Goal: Download file/media

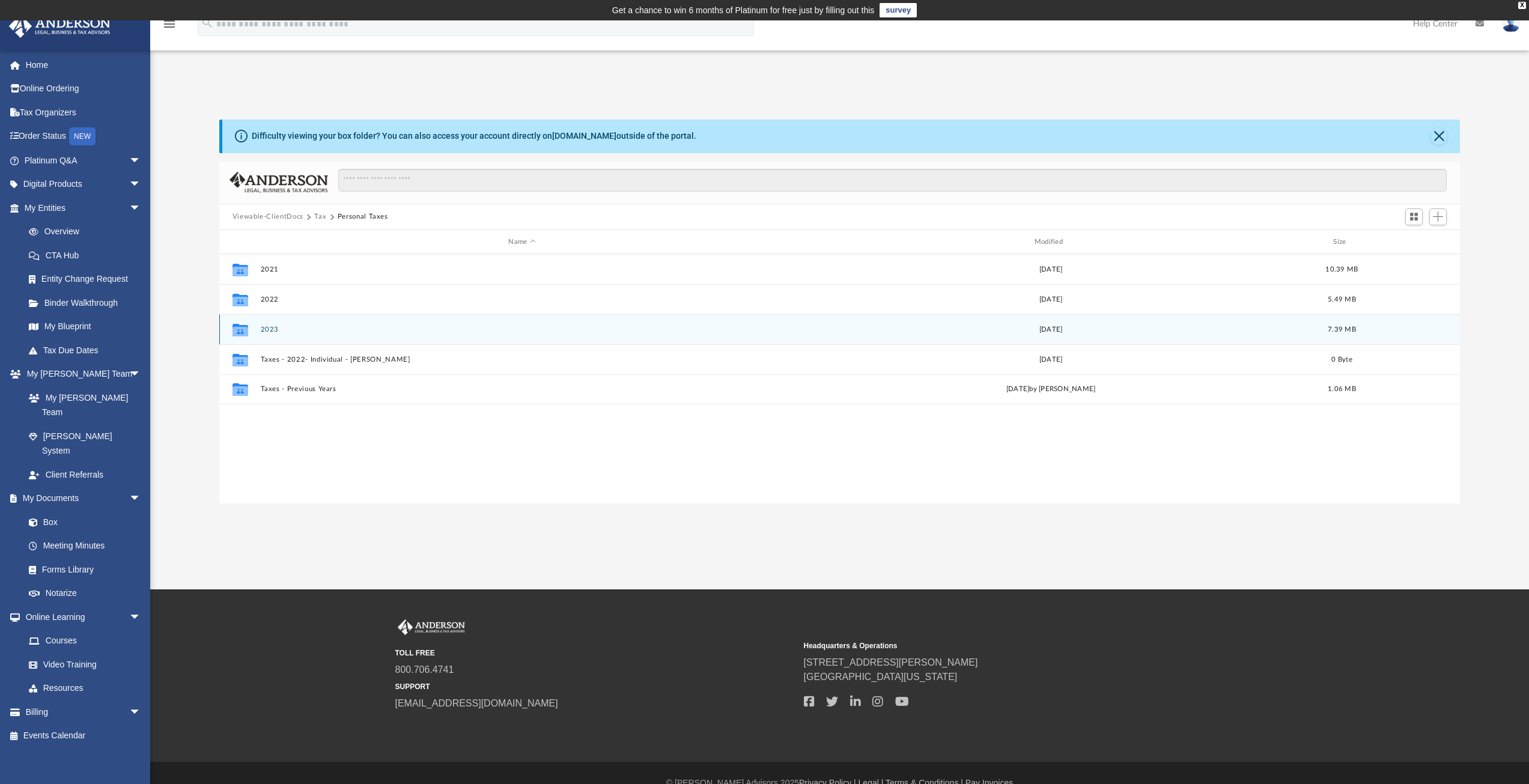
scroll to position [264, 1232]
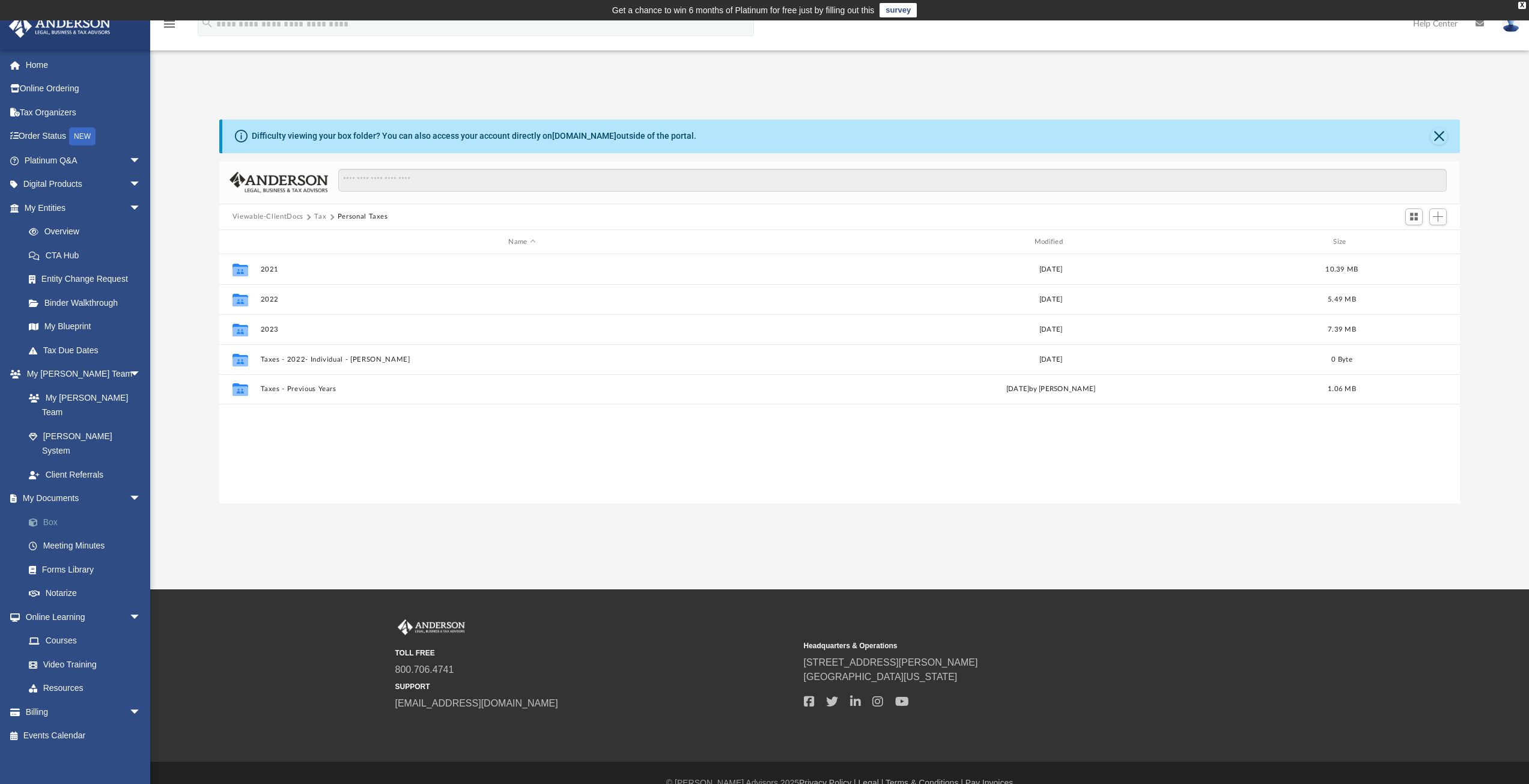
click at [52, 510] on link "Box" at bounding box center [88, 522] width 142 height 24
click at [60, 557] on link "Forms Library" at bounding box center [88, 569] width 142 height 24
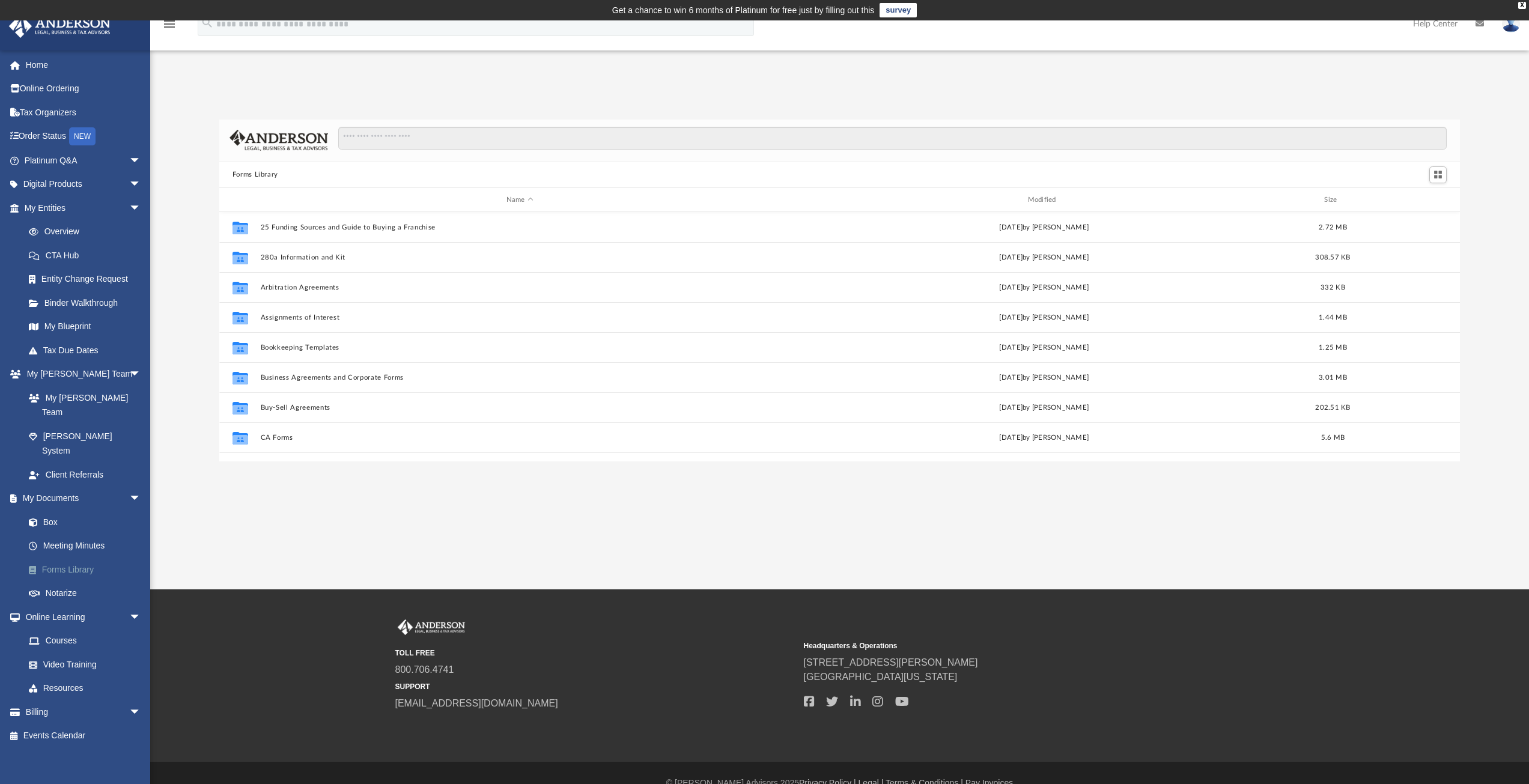
scroll to position [264, 1232]
click at [47, 534] on link "Meeting Minutes" at bounding box center [88, 546] width 142 height 24
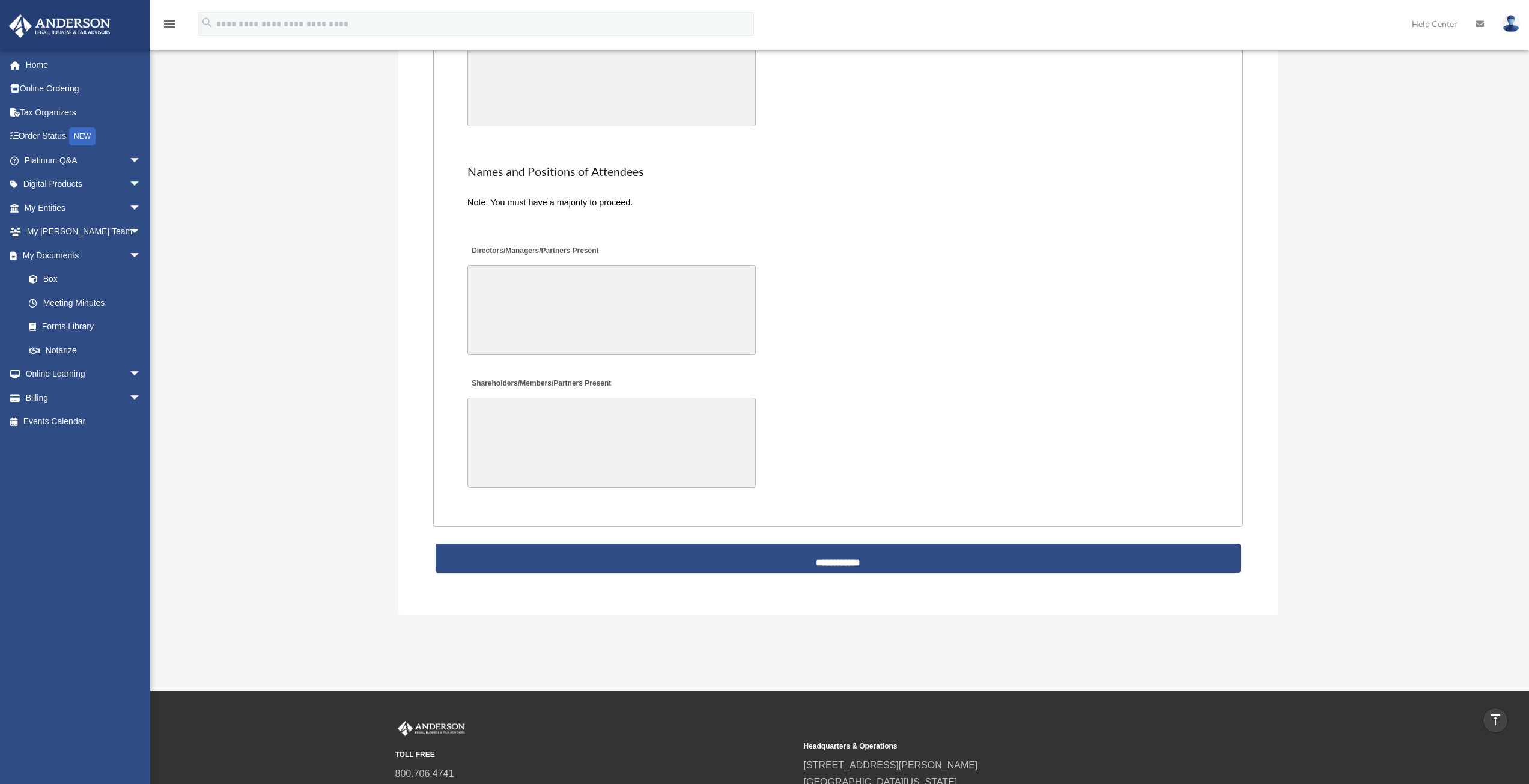
scroll to position [2342, 0]
click at [45, 273] on link "Box" at bounding box center [88, 279] width 142 height 24
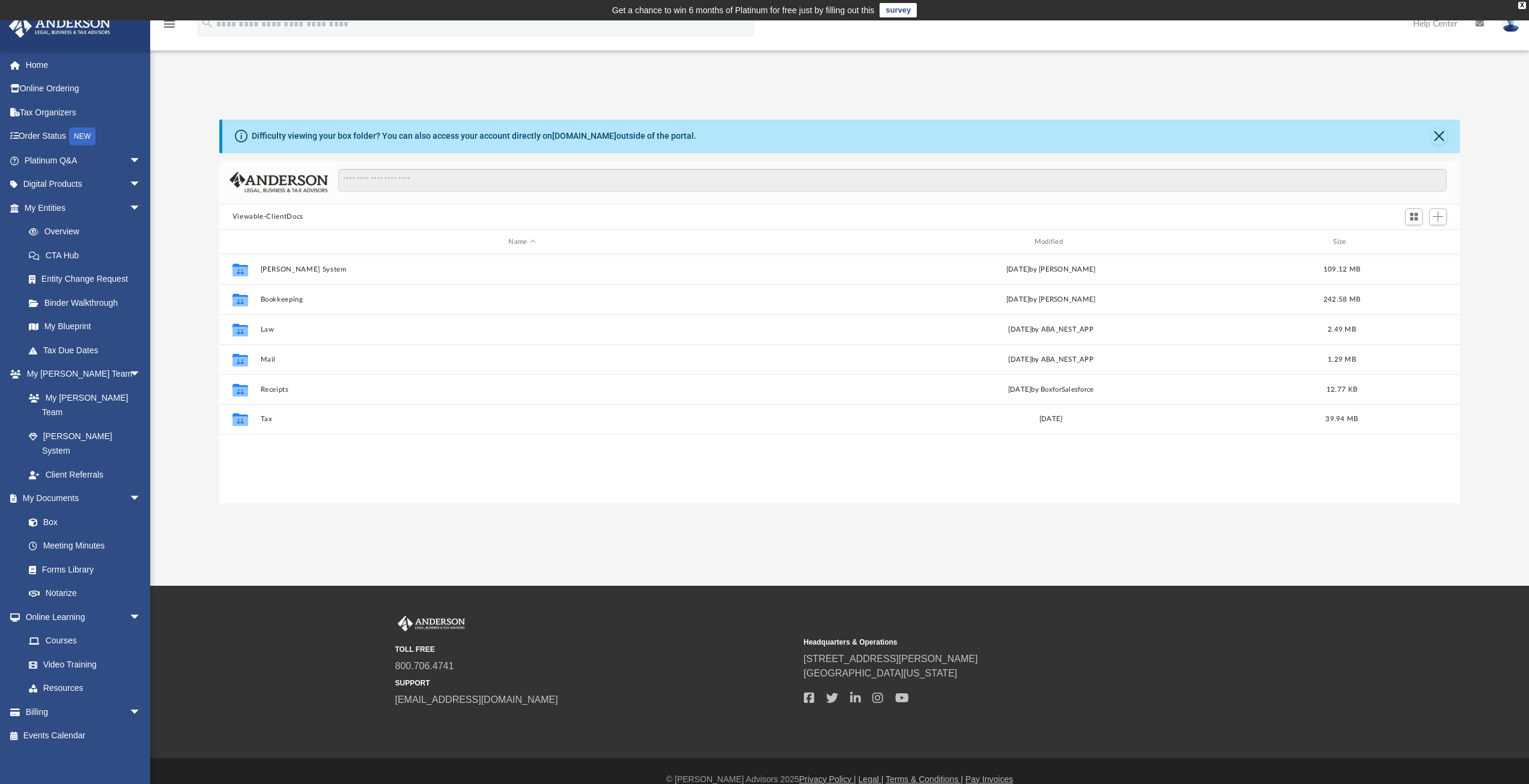
scroll to position [264, 1232]
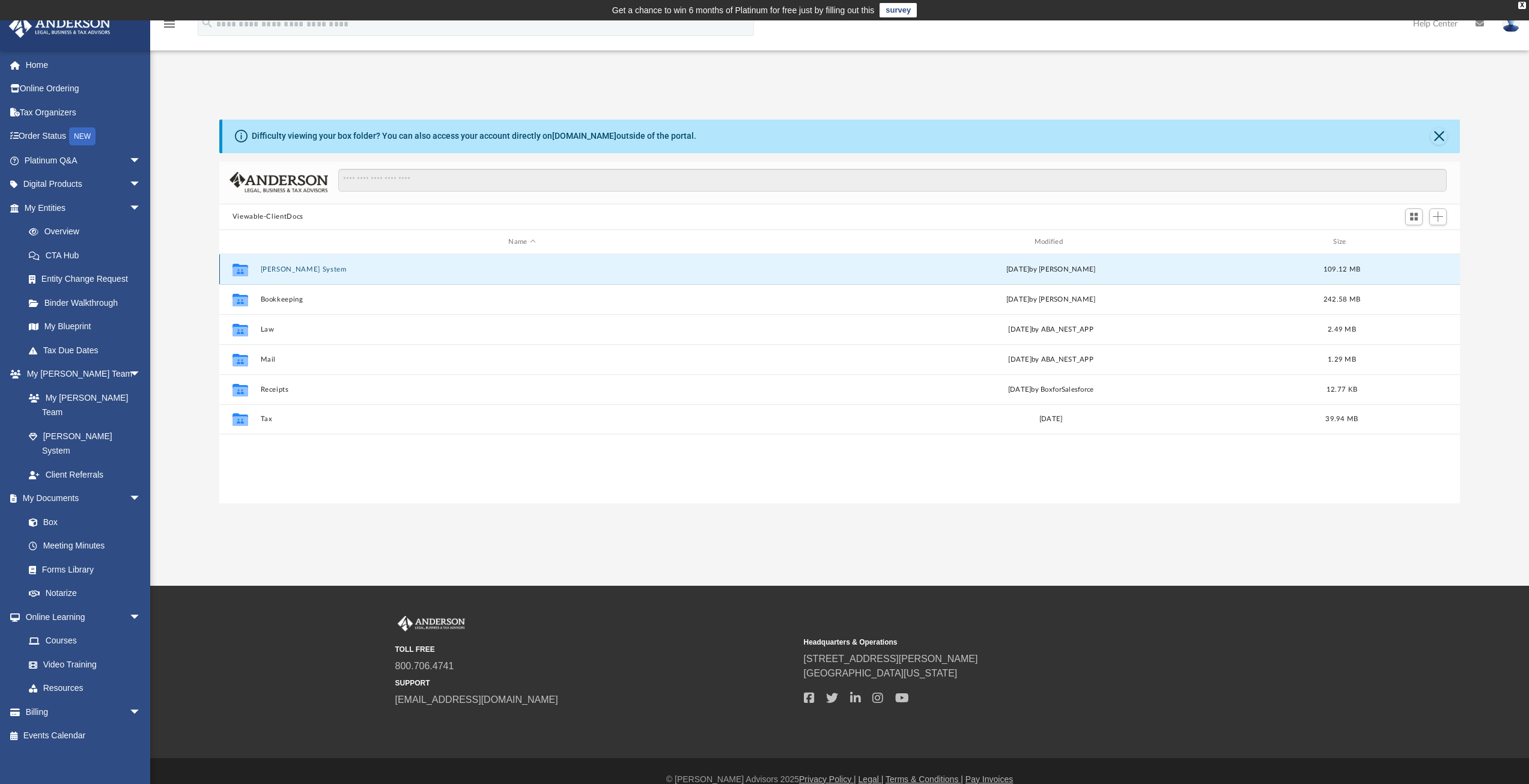
click at [278, 271] on button "[PERSON_NAME] System" at bounding box center [522, 270] width 524 height 8
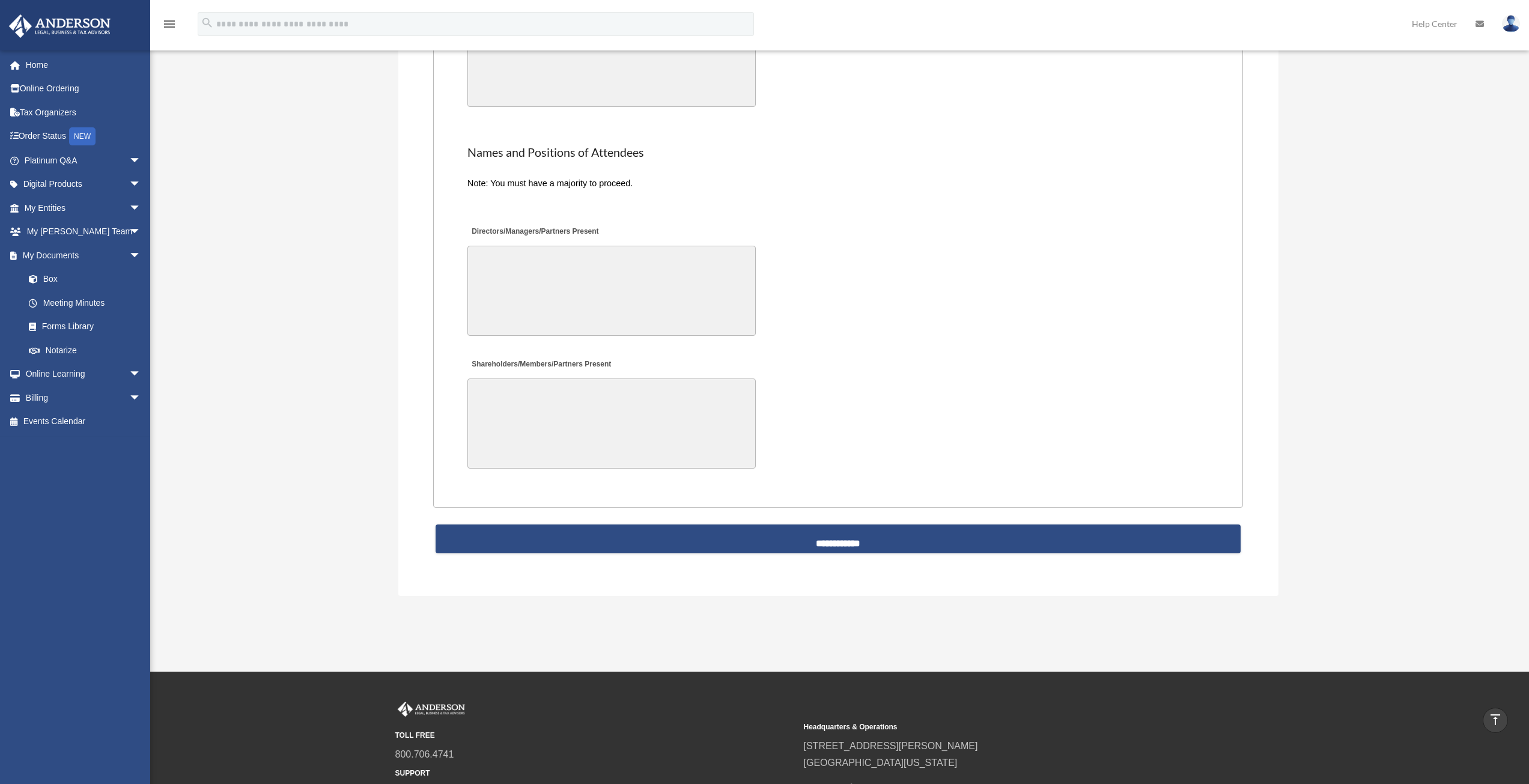
scroll to position [2363, 0]
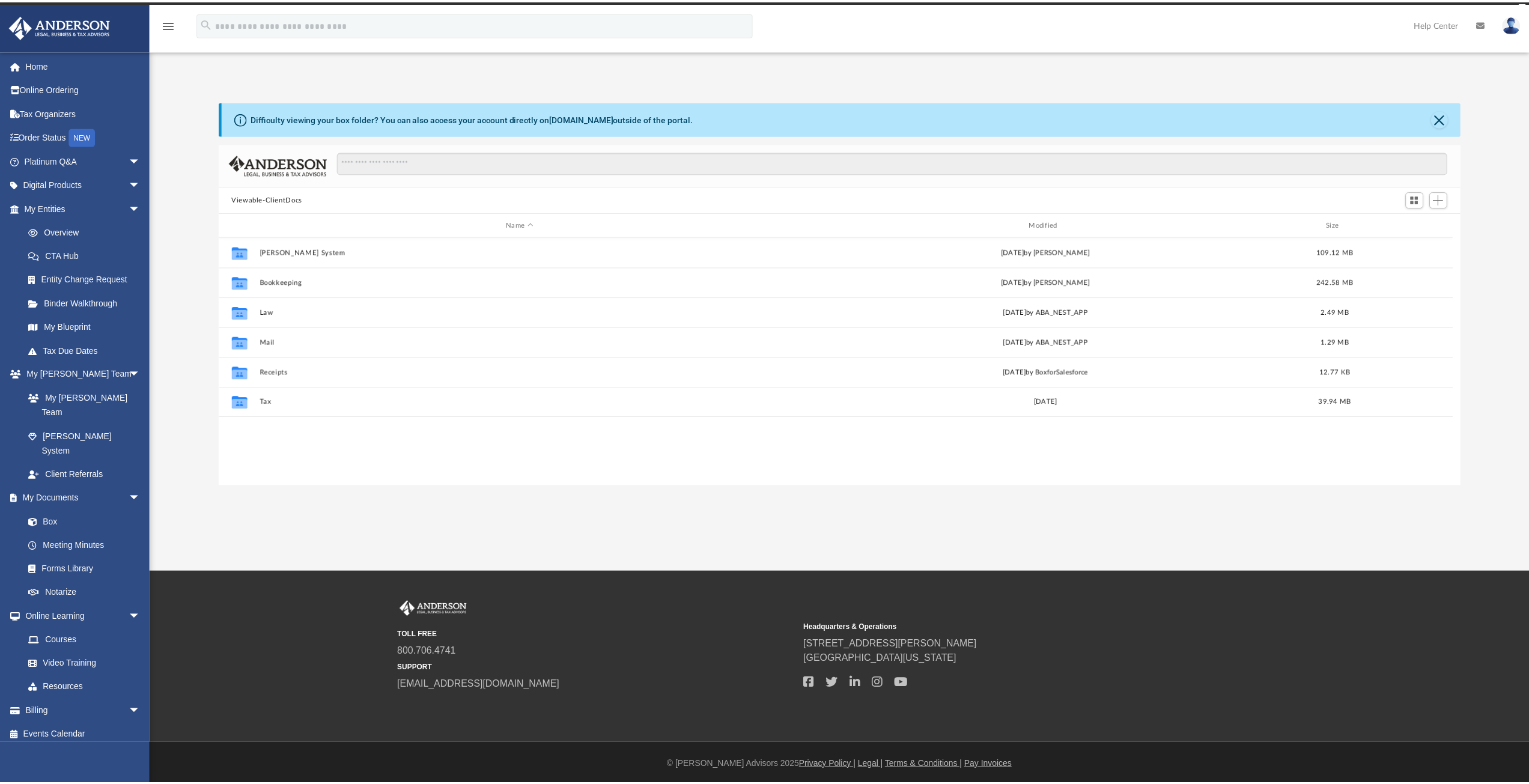
scroll to position [264, 1232]
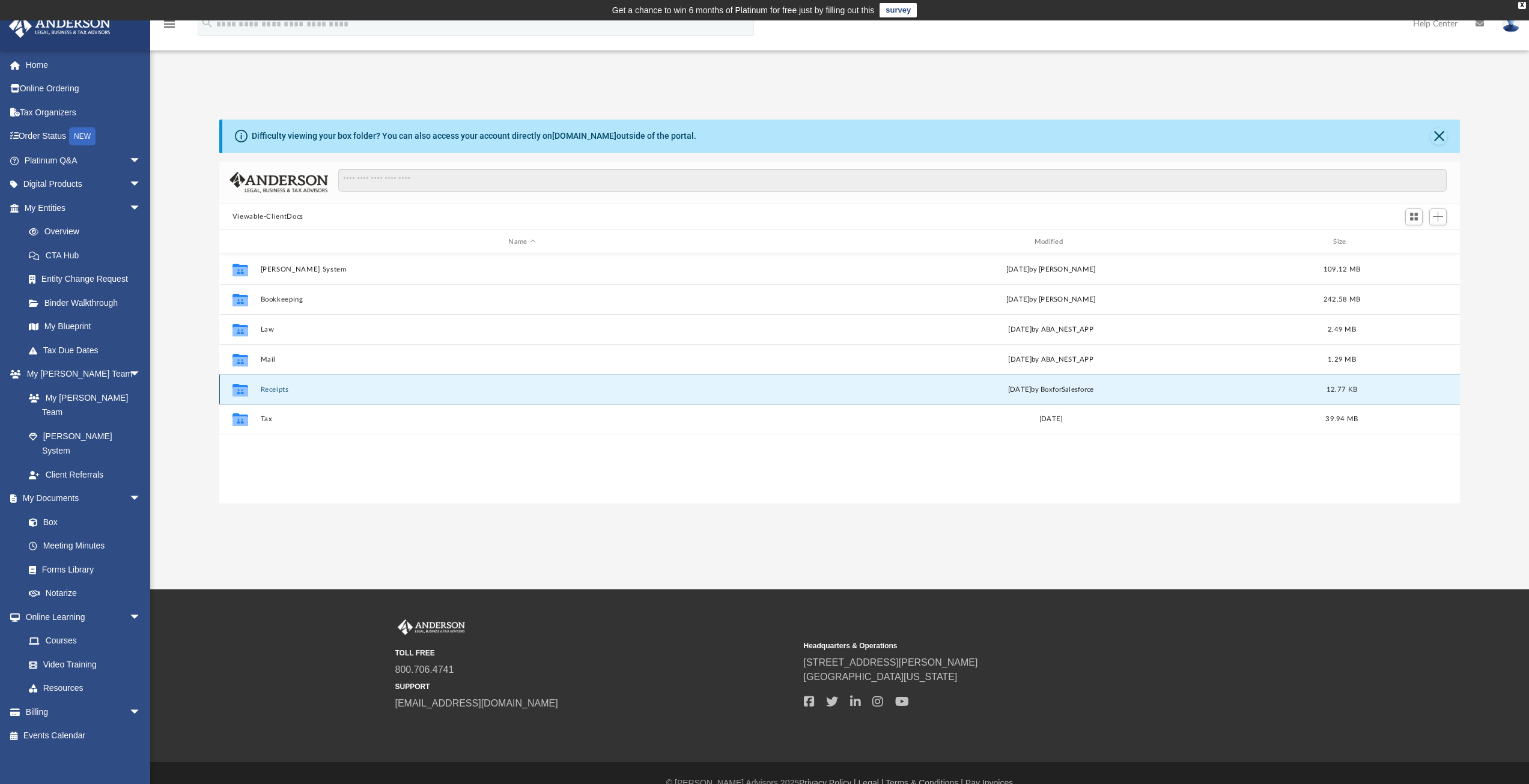
click at [272, 387] on button "Receipts" at bounding box center [522, 389] width 524 height 8
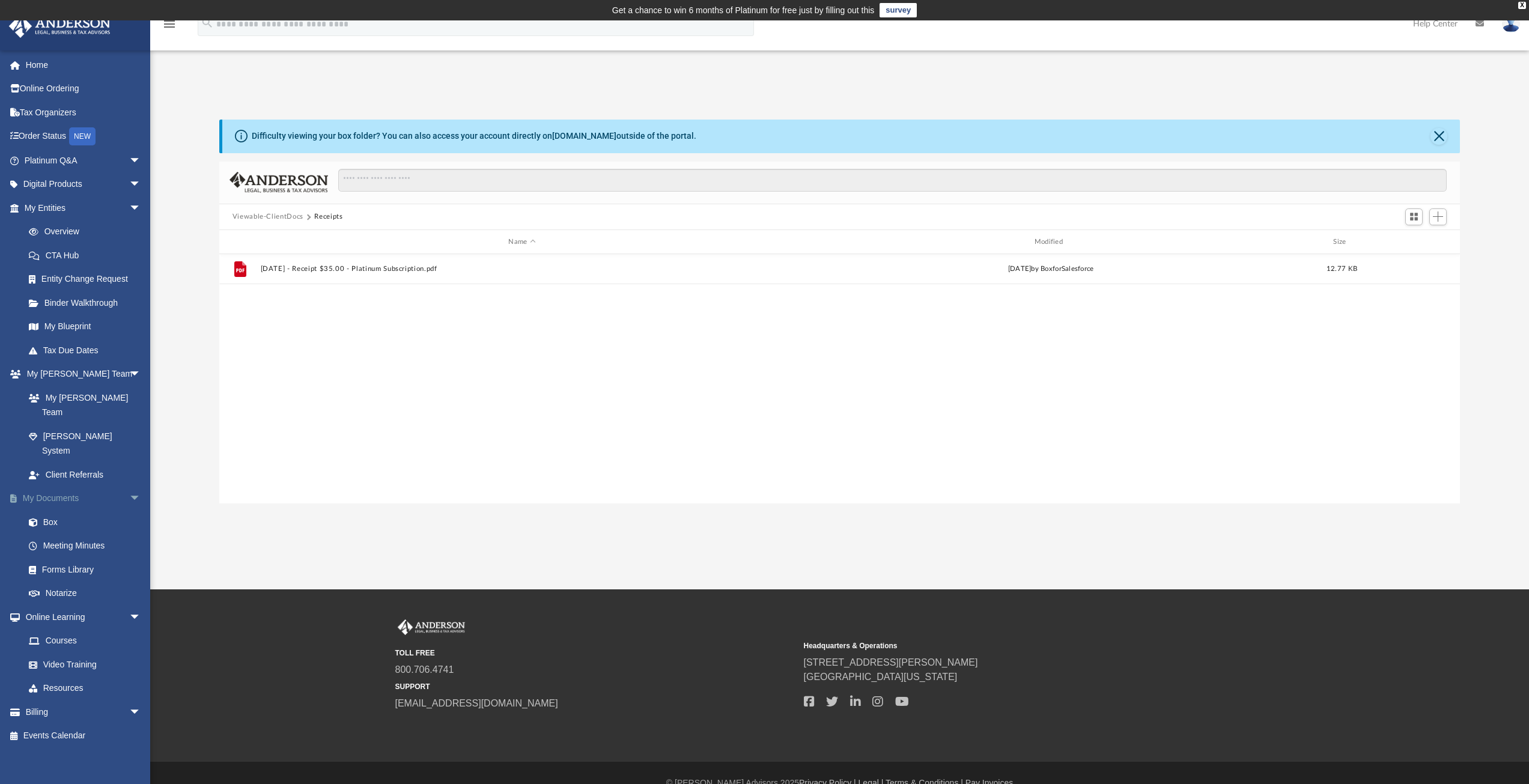
click at [51, 486] on link "My Documents arrow_drop_down" at bounding box center [83, 498] width 151 height 24
click at [285, 214] on button "Viewable-ClientDocs" at bounding box center [268, 217] width 71 height 11
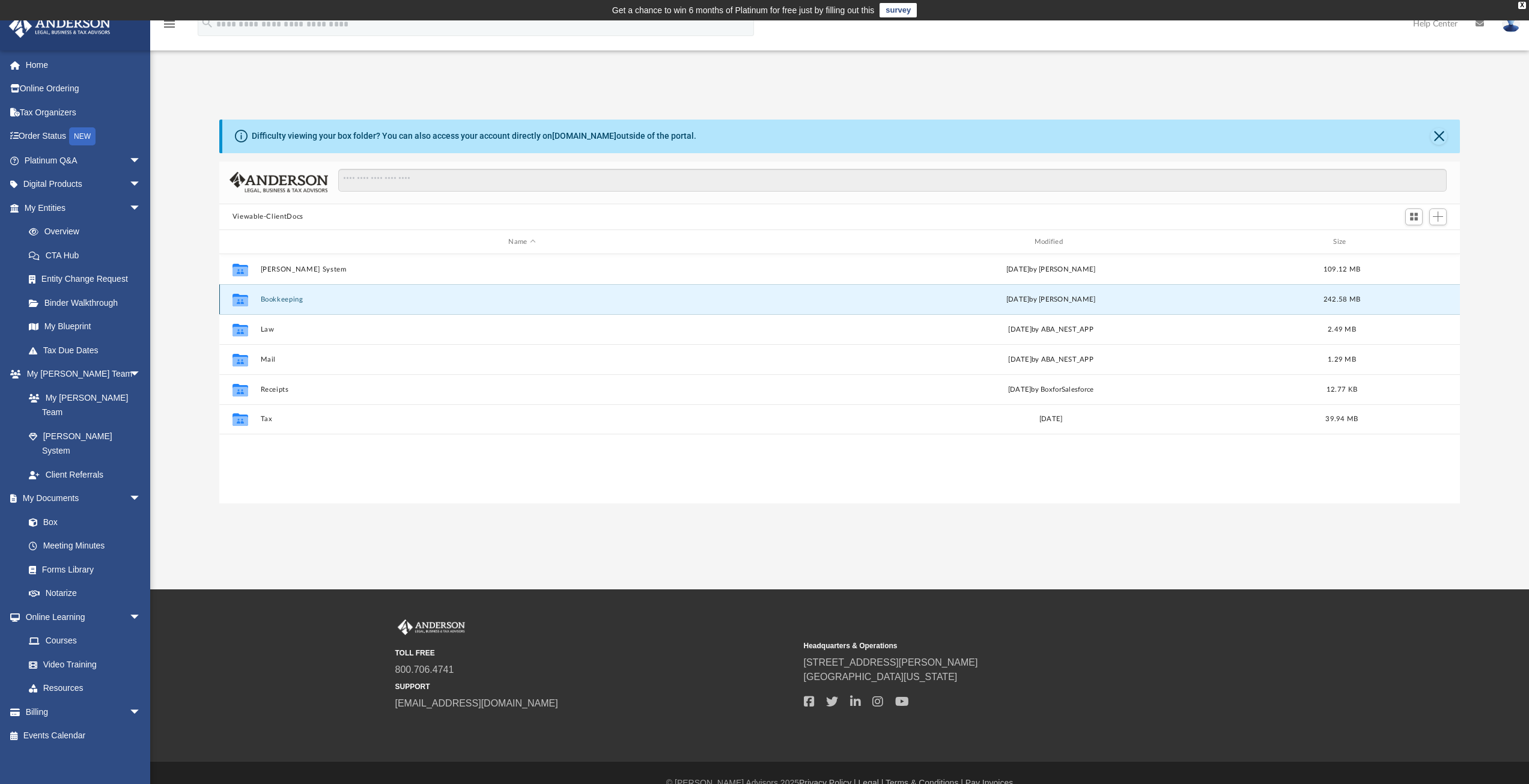
click at [270, 297] on button "Bookkeeping" at bounding box center [522, 299] width 524 height 8
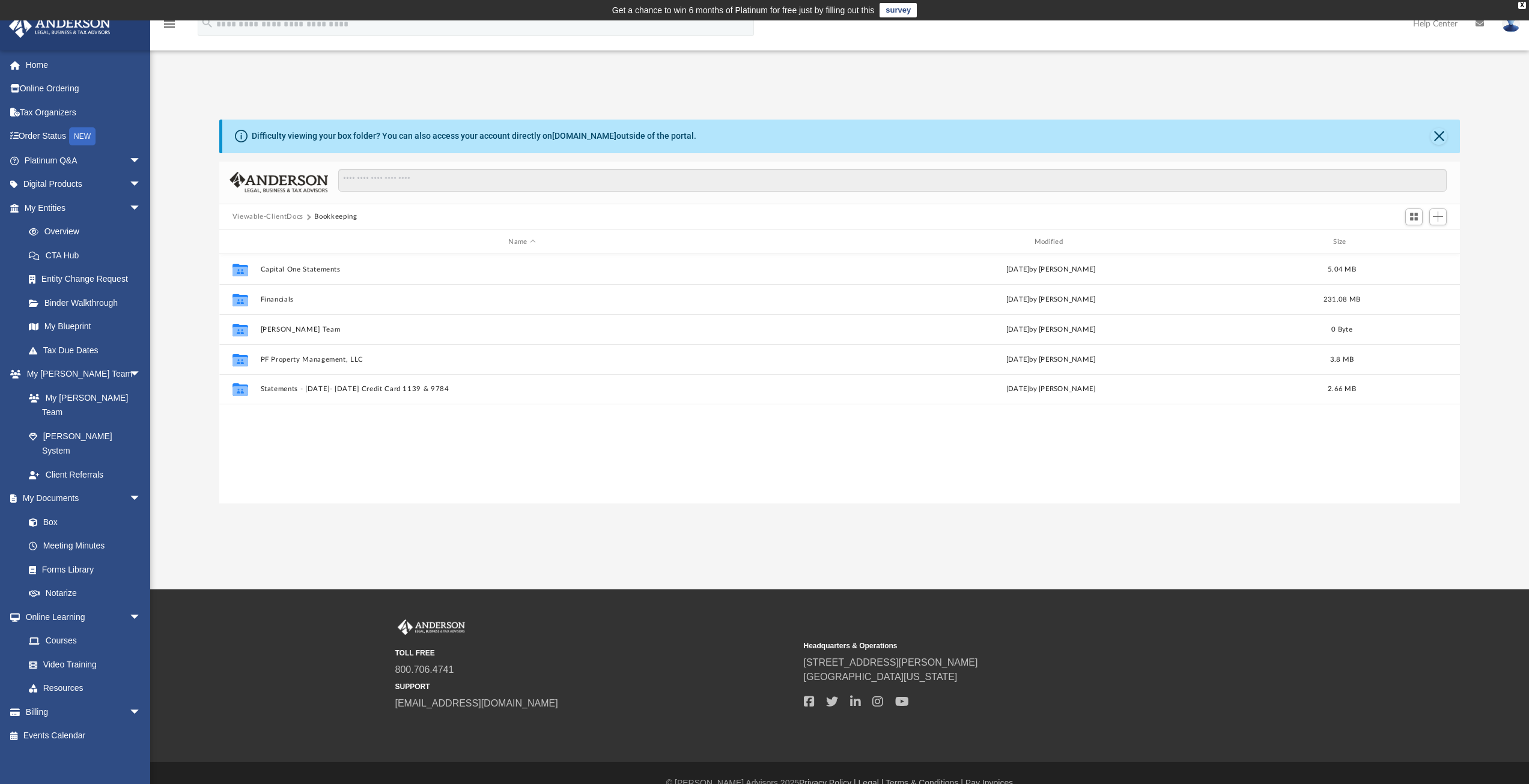
click at [280, 214] on button "Viewable-ClientDocs" at bounding box center [268, 217] width 71 height 11
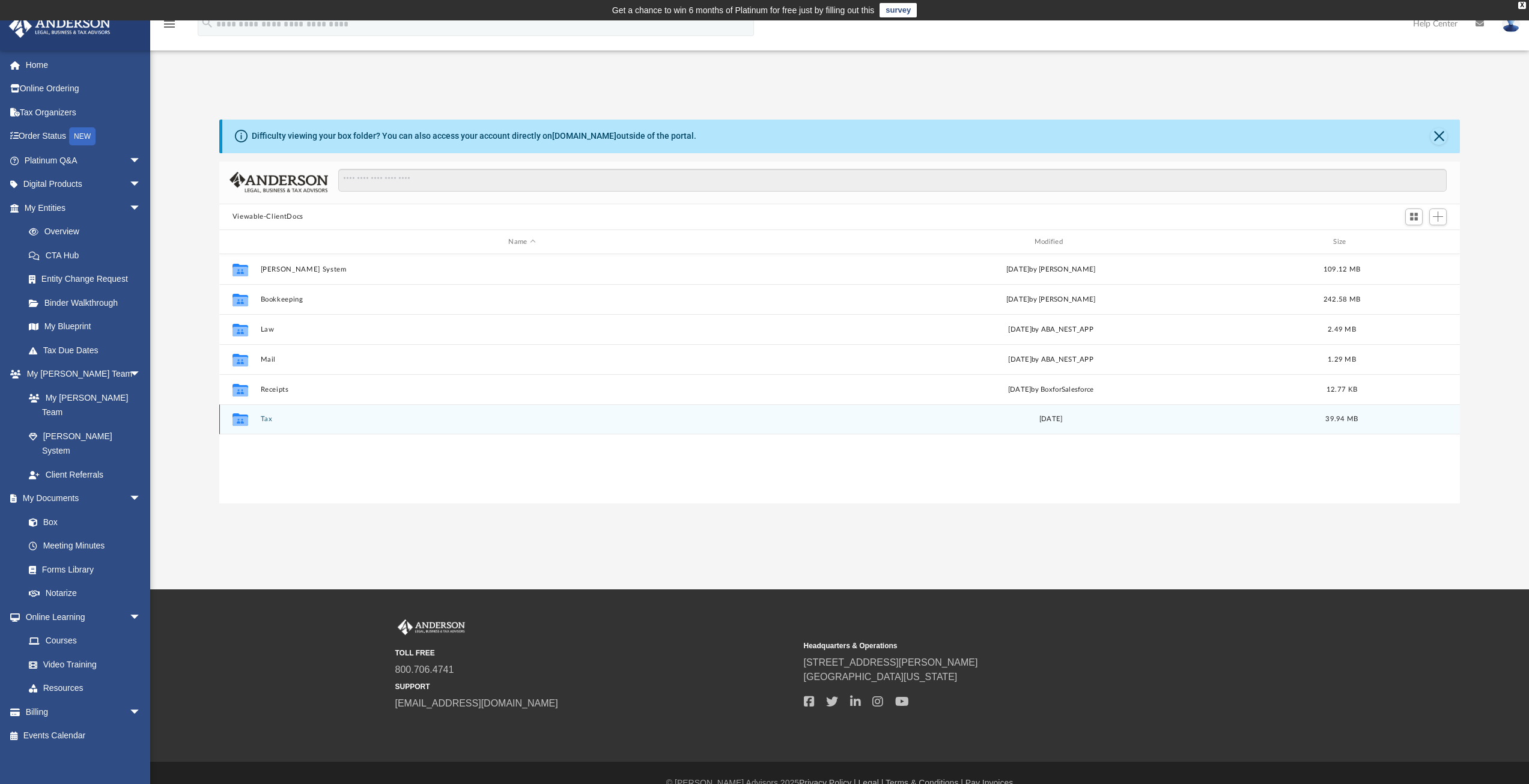
click at [266, 421] on button "Tax" at bounding box center [522, 419] width 524 height 8
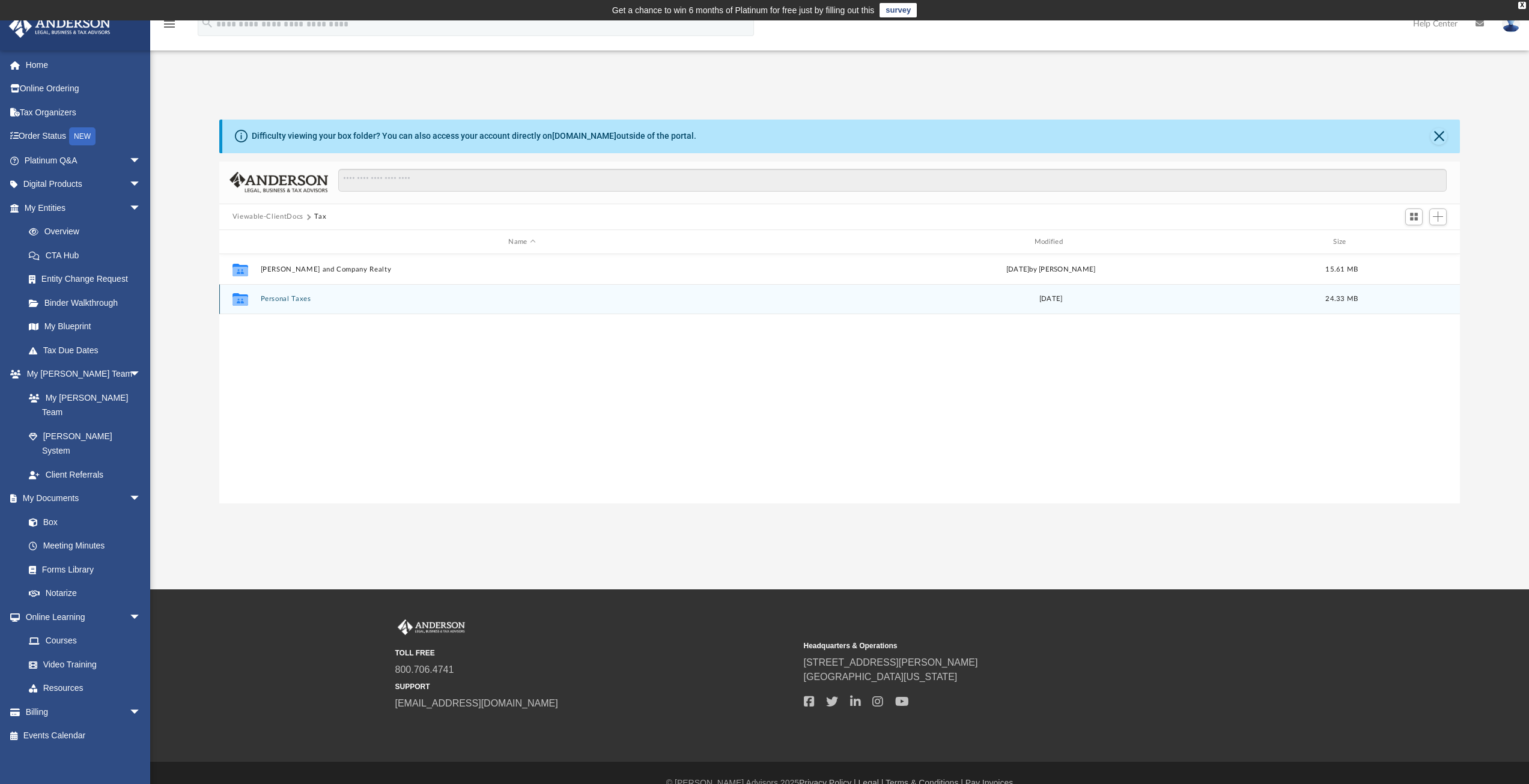
click at [292, 298] on button "Personal Taxes" at bounding box center [522, 299] width 524 height 8
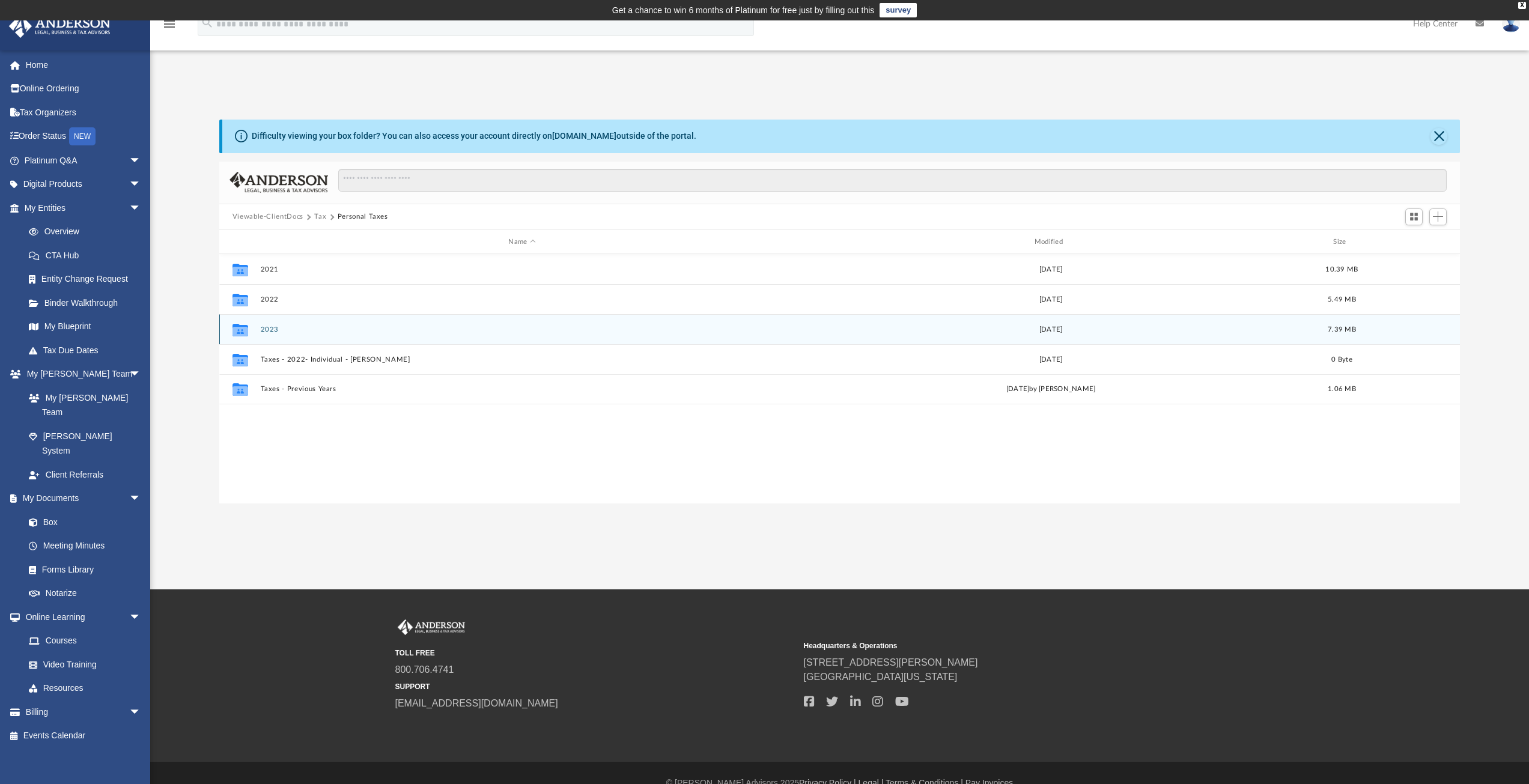
click at [266, 331] on button "2023" at bounding box center [522, 329] width 524 height 8
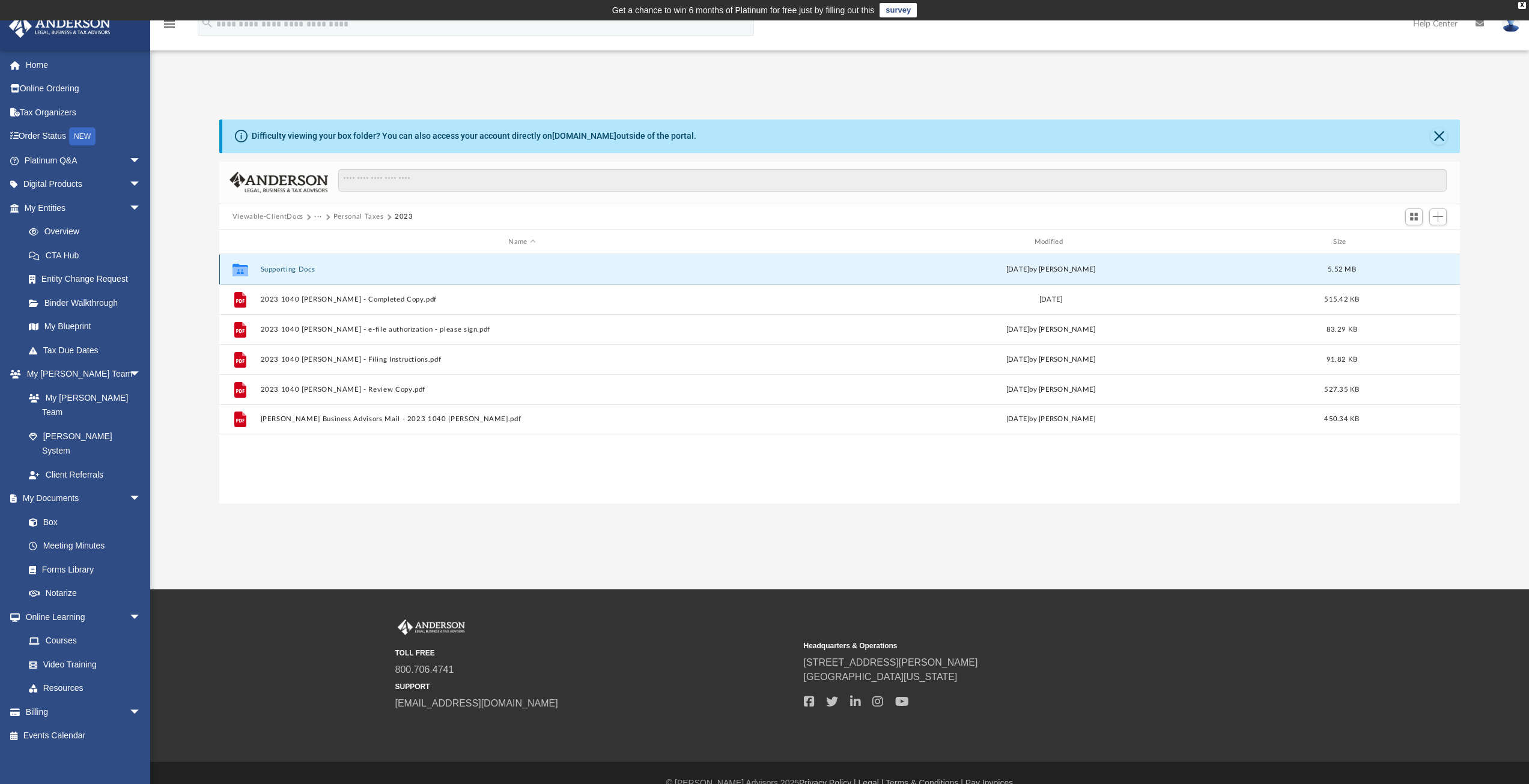
click at [274, 271] on button "Supporting Docs" at bounding box center [522, 270] width 524 height 8
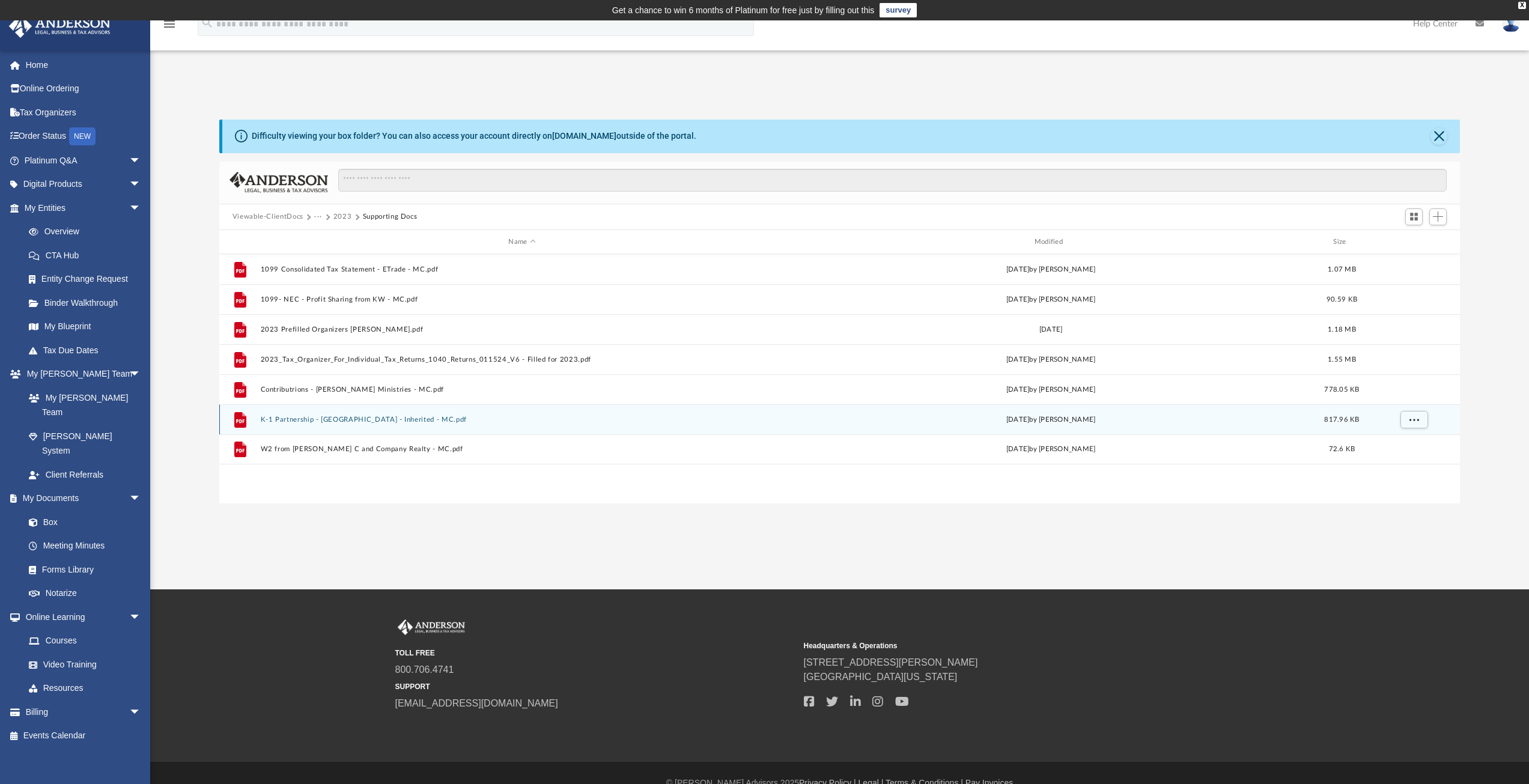
click at [286, 419] on button "K-1 Partnership - Mound Road - Inherited - MC.pdf" at bounding box center [522, 419] width 524 height 8
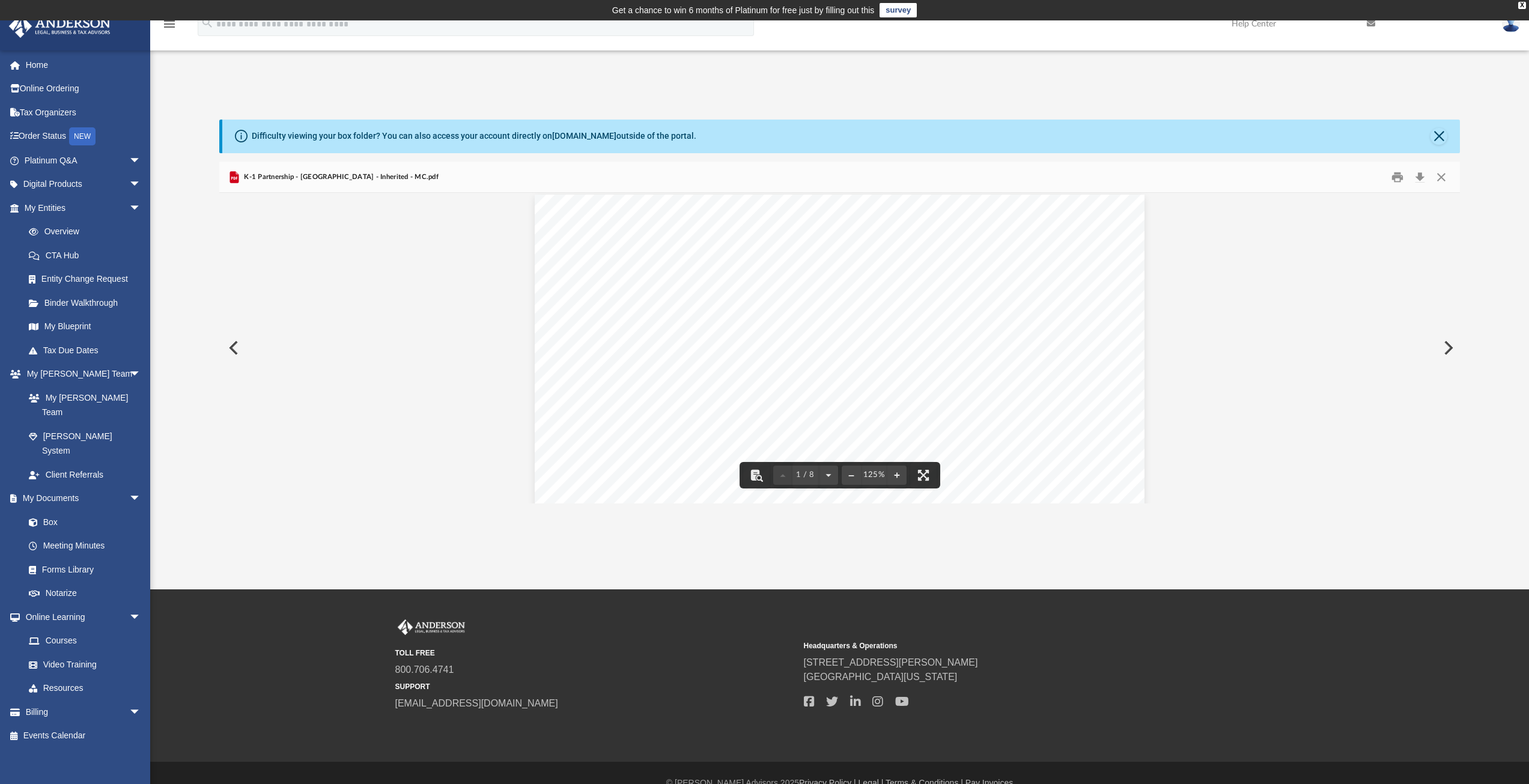
scroll to position [0, 0]
click at [1421, 176] on button "Download" at bounding box center [1419, 177] width 21 height 19
